Goal: Transaction & Acquisition: Purchase product/service

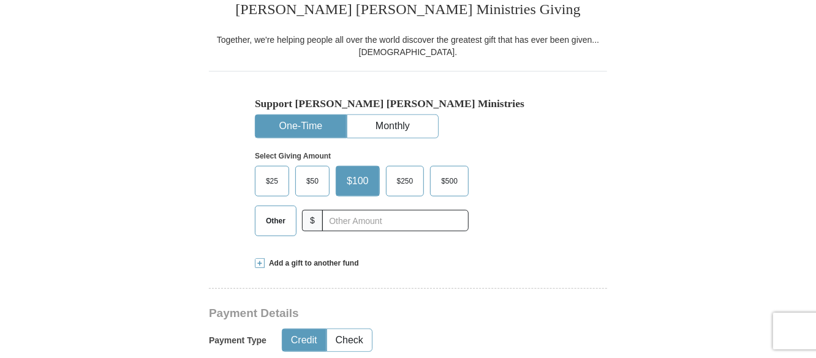
scroll to position [377, 0]
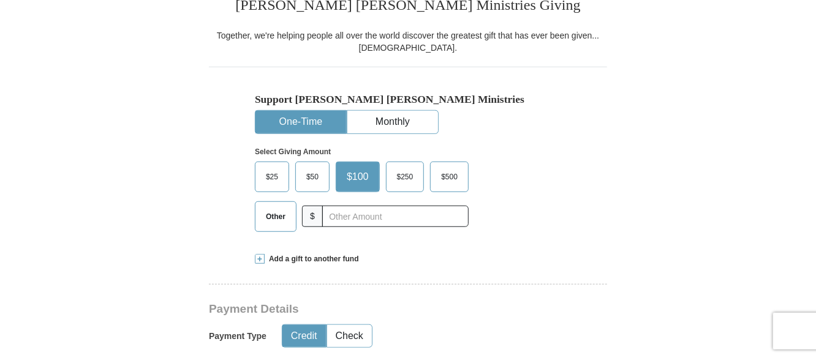
click at [277, 217] on span "Other" at bounding box center [276, 217] width 32 height 18
click at [0, 0] on input "Other" at bounding box center [0, 0] width 0 height 0
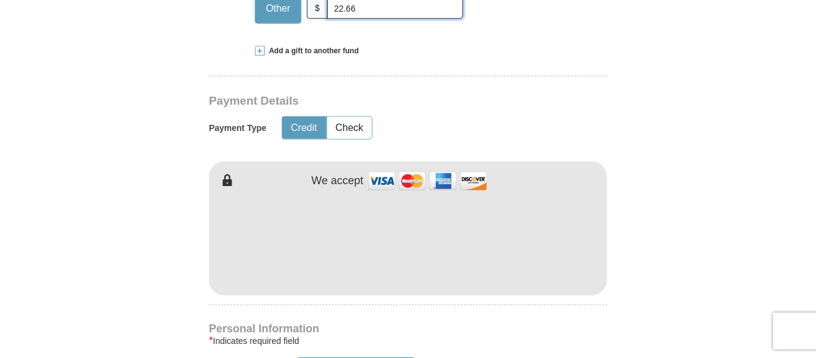
scroll to position [0, 0]
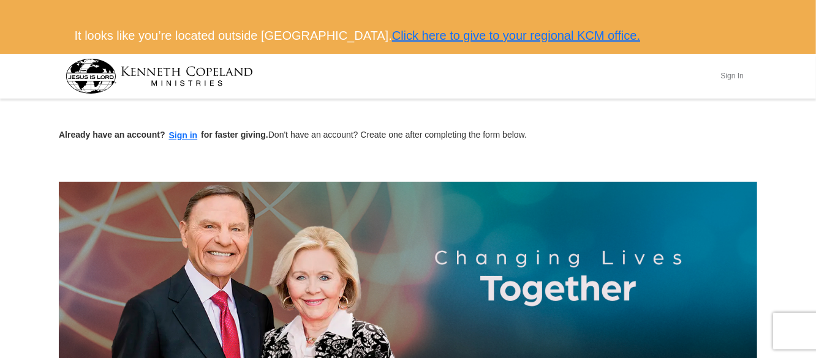
type input "22.66"
click at [728, 74] on button "Sign In" at bounding box center [731, 76] width 37 height 19
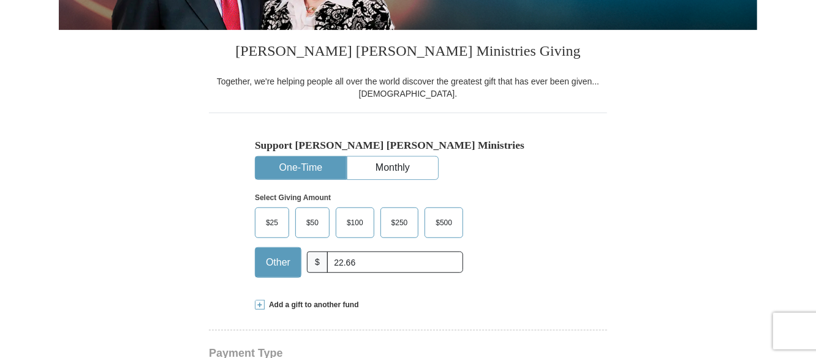
scroll to position [375, 0]
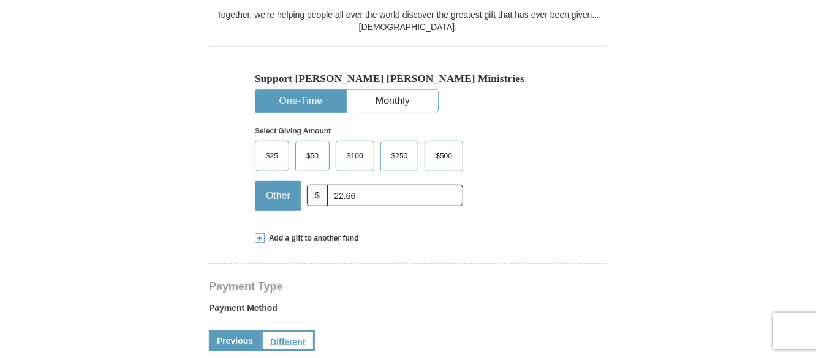
drag, startPoint x: 819, startPoint y: 42, endPoint x: 819, endPoint y: 111, distance: 69.2
click at [279, 201] on span "Other" at bounding box center [278, 196] width 37 height 18
click at [0, 0] on input "Other" at bounding box center [0, 0] width 0 height 0
click at [370, 188] on input "22.66" at bounding box center [395, 195] width 136 height 21
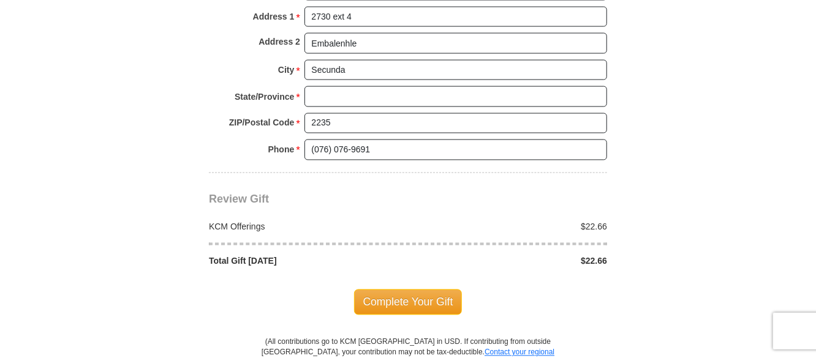
scroll to position [1043, 0]
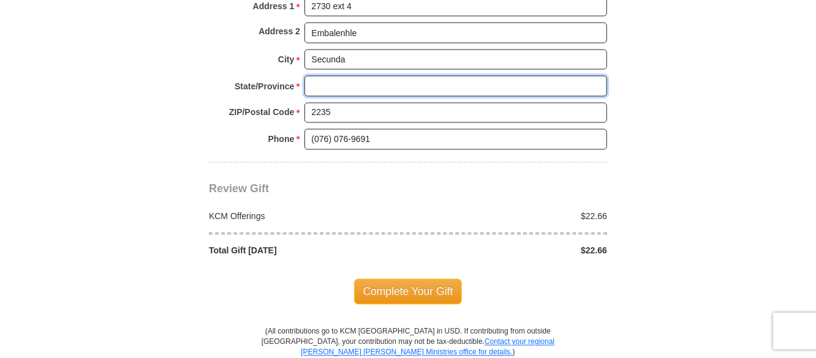
click at [427, 95] on input "State/Province *" at bounding box center [455, 86] width 302 height 21
type input "Mpumalanga"
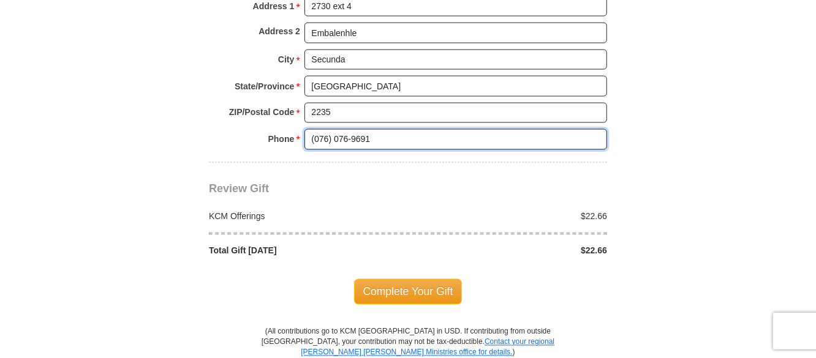
click at [386, 138] on input "(076) 076-9691" at bounding box center [455, 139] width 302 height 21
type input "("
type input "0656551312"
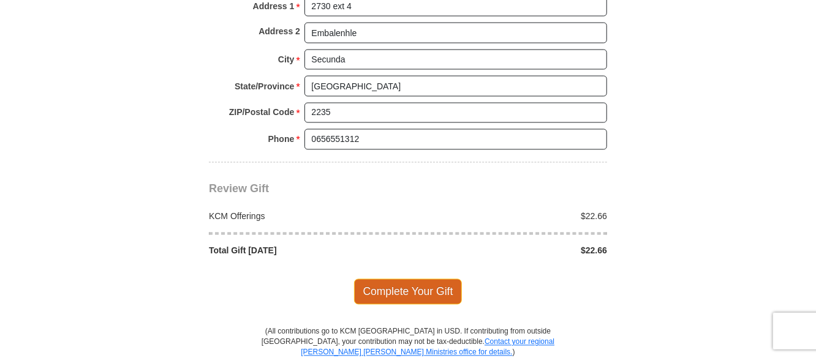
click at [432, 285] on span "Complete Your Gift" at bounding box center [408, 292] width 108 height 26
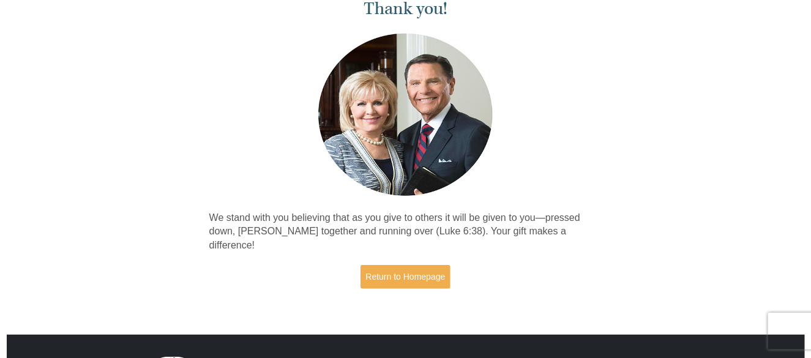
scroll to position [97, 0]
